Goal: Information Seeking & Learning: Learn about a topic

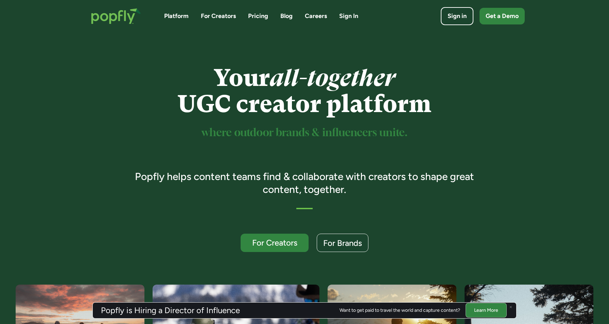
click at [259, 15] on link "Pricing" at bounding box center [258, 16] width 20 height 8
click at [287, 243] on div "For Creators" at bounding box center [274, 243] width 58 height 9
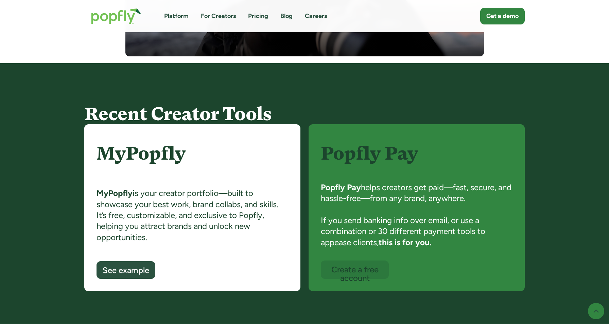
scroll to position [462, 0]
